Goal: Use online tool/utility: Utilize a website feature to perform a specific function

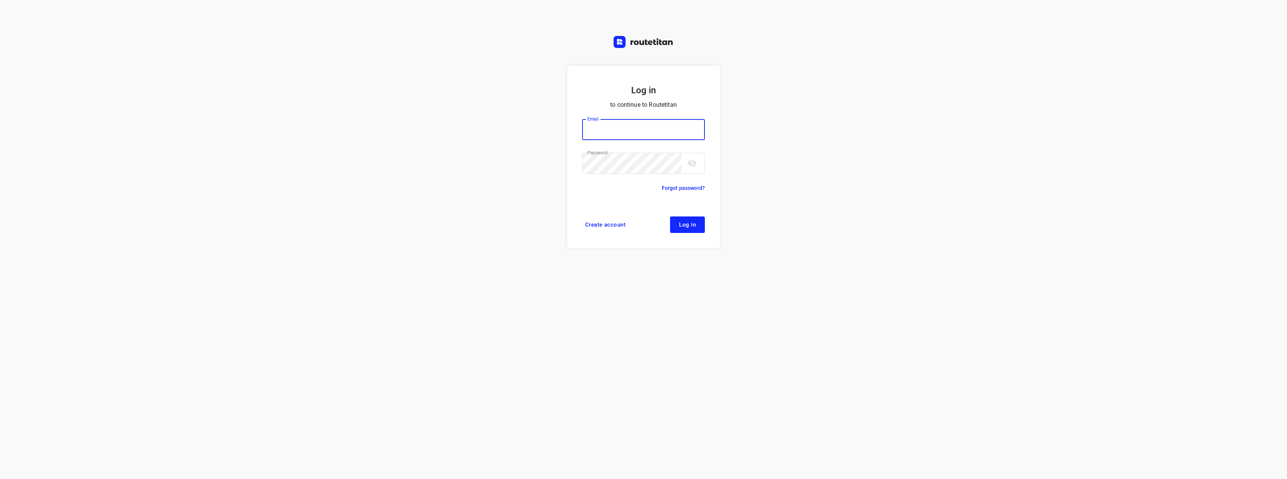
type input "[EMAIL_ADDRESS][DOMAIN_NAME]"
click at [684, 228] on button "Log in" at bounding box center [687, 224] width 35 height 16
click at [691, 226] on span "Log in" at bounding box center [687, 225] width 17 height 6
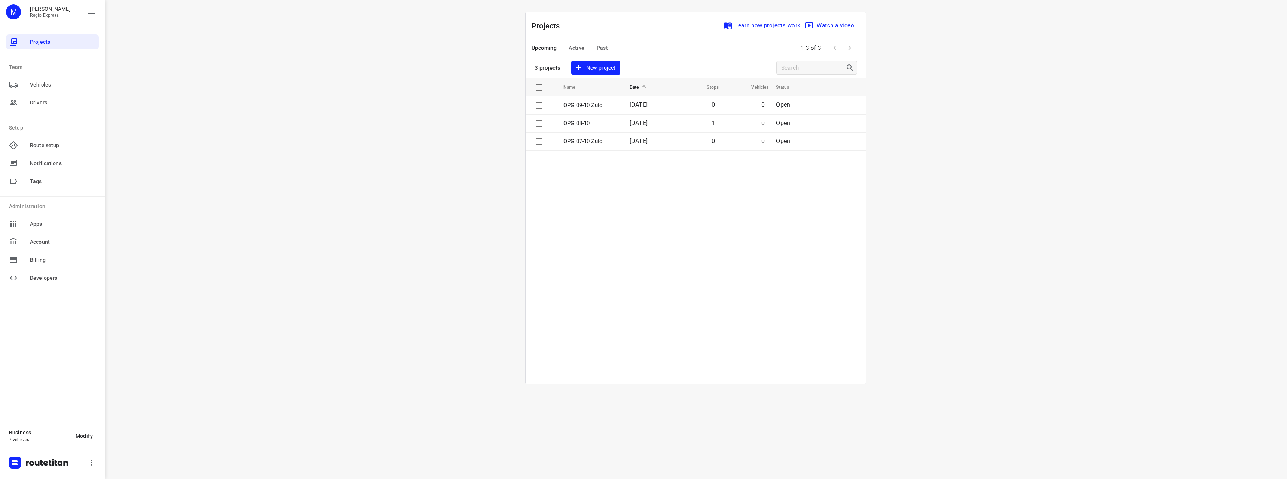
click at [578, 50] on span "Active" at bounding box center [577, 47] width 16 height 9
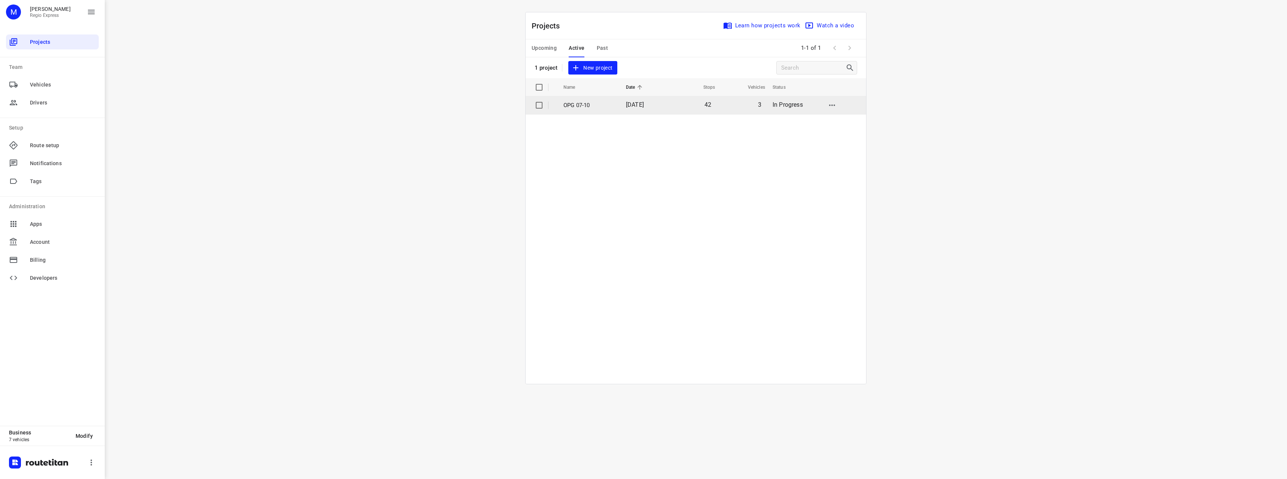
click at [581, 107] on p "OPG 07-10" at bounding box center [589, 105] width 51 height 9
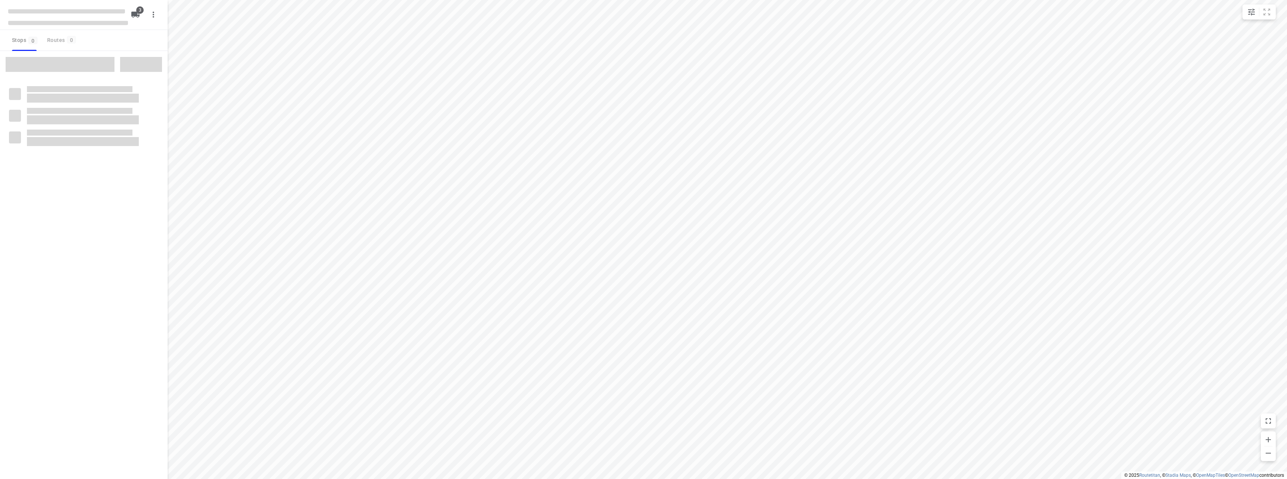
type input "distance"
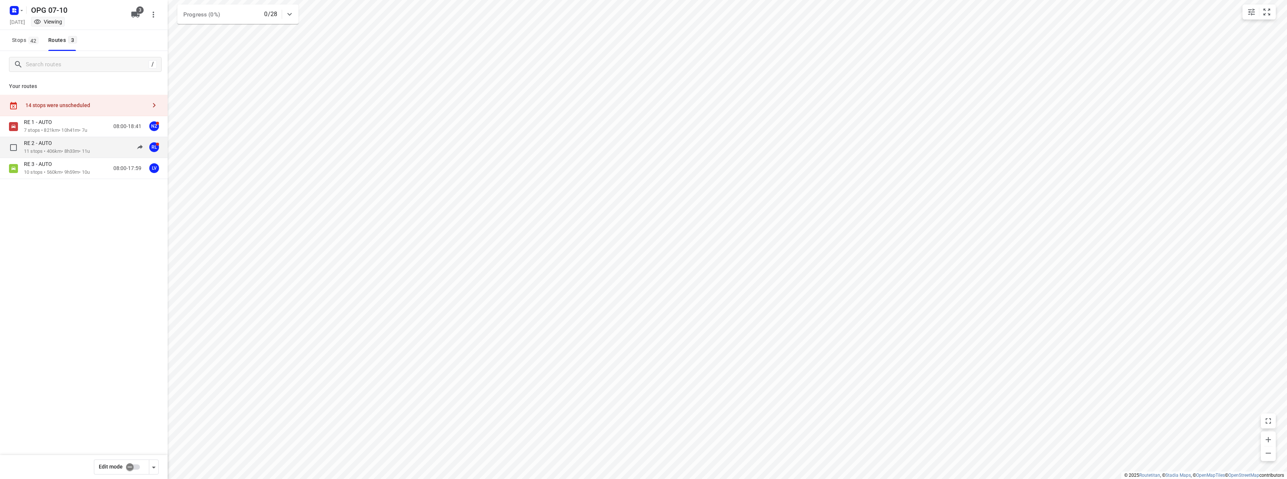
click at [72, 146] on div "RE 2 - AUTO" at bounding box center [57, 144] width 66 height 8
